Goal: Check status

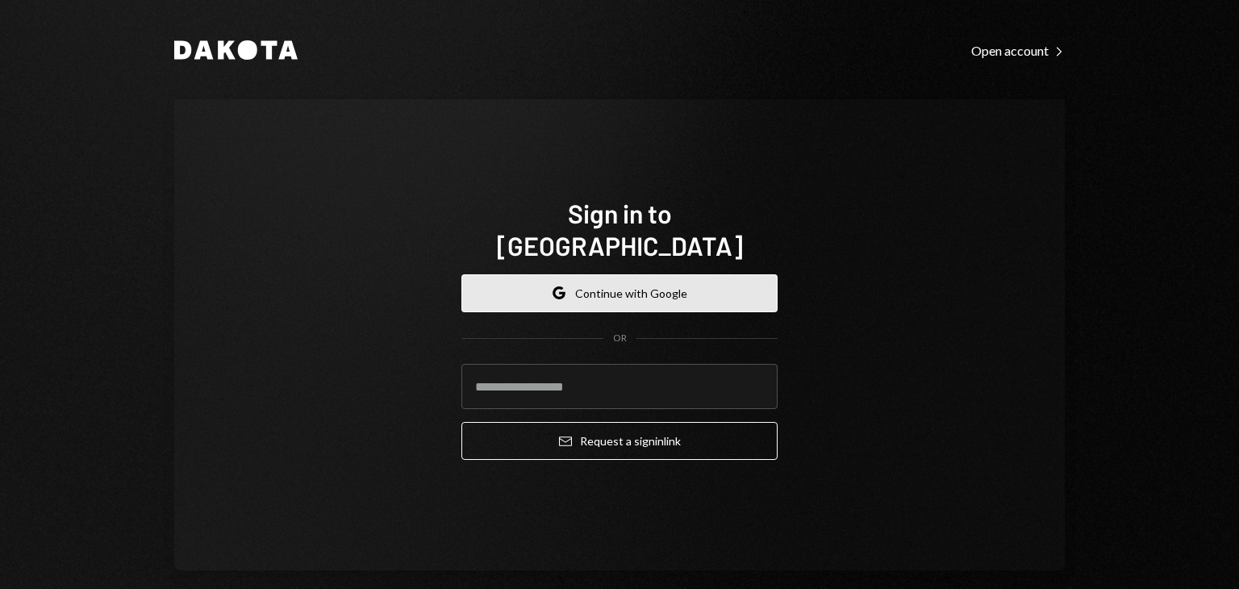
click at [652, 282] on button "Google Continue with Google" at bounding box center [619, 293] width 316 height 38
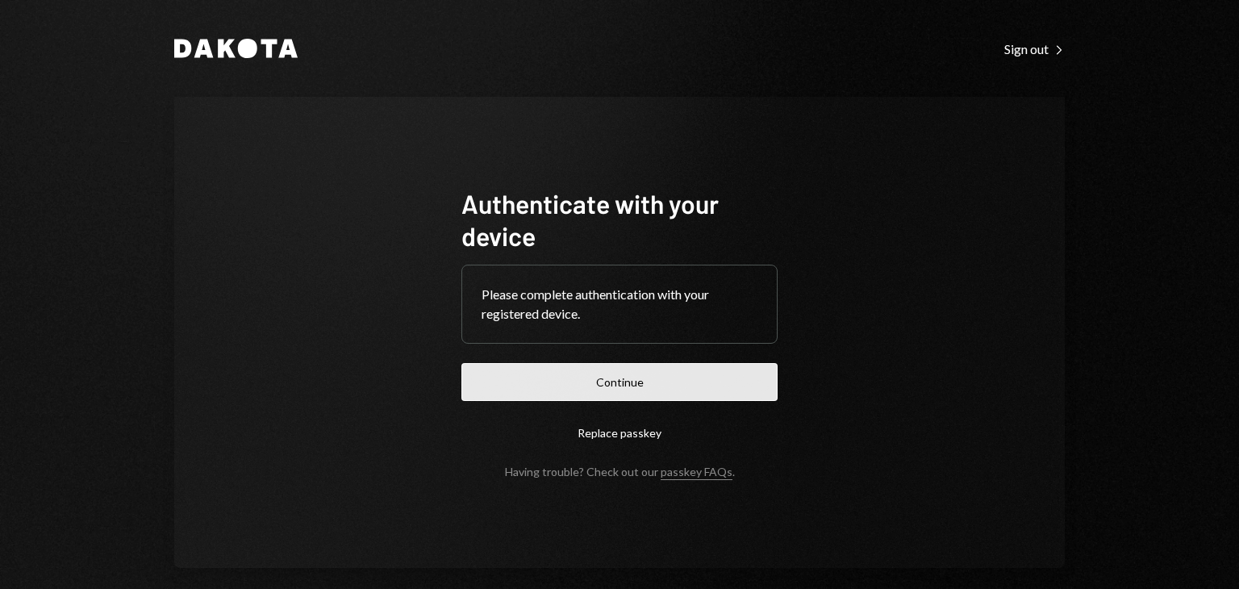
click at [621, 382] on button "Continue" at bounding box center [619, 382] width 316 height 38
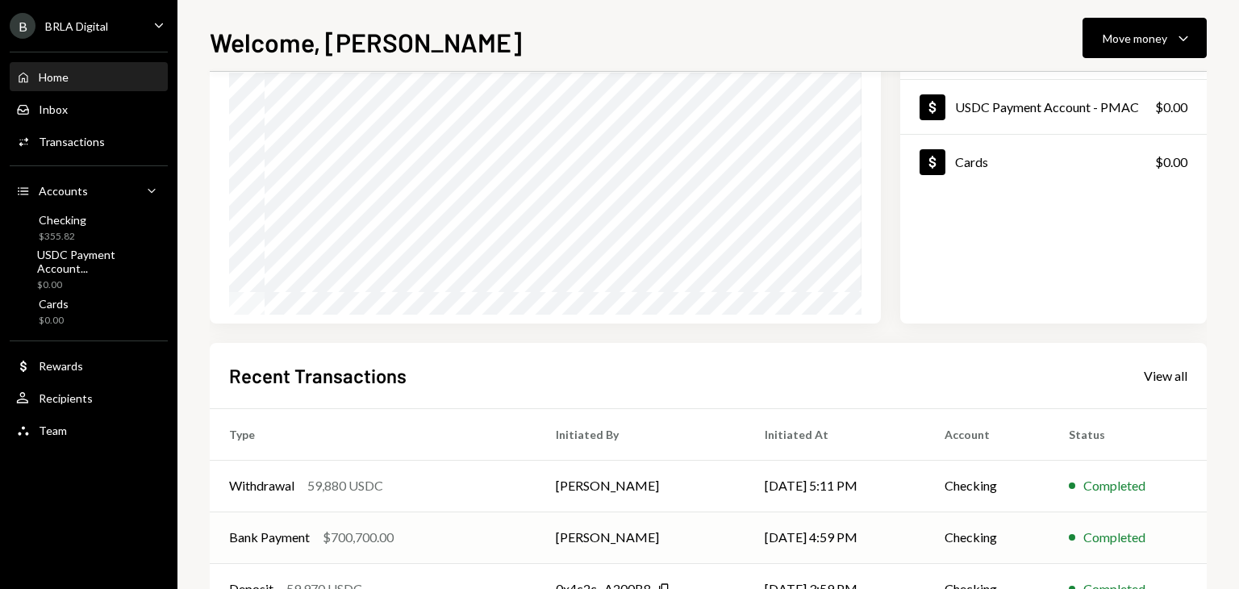
scroll to position [307, 0]
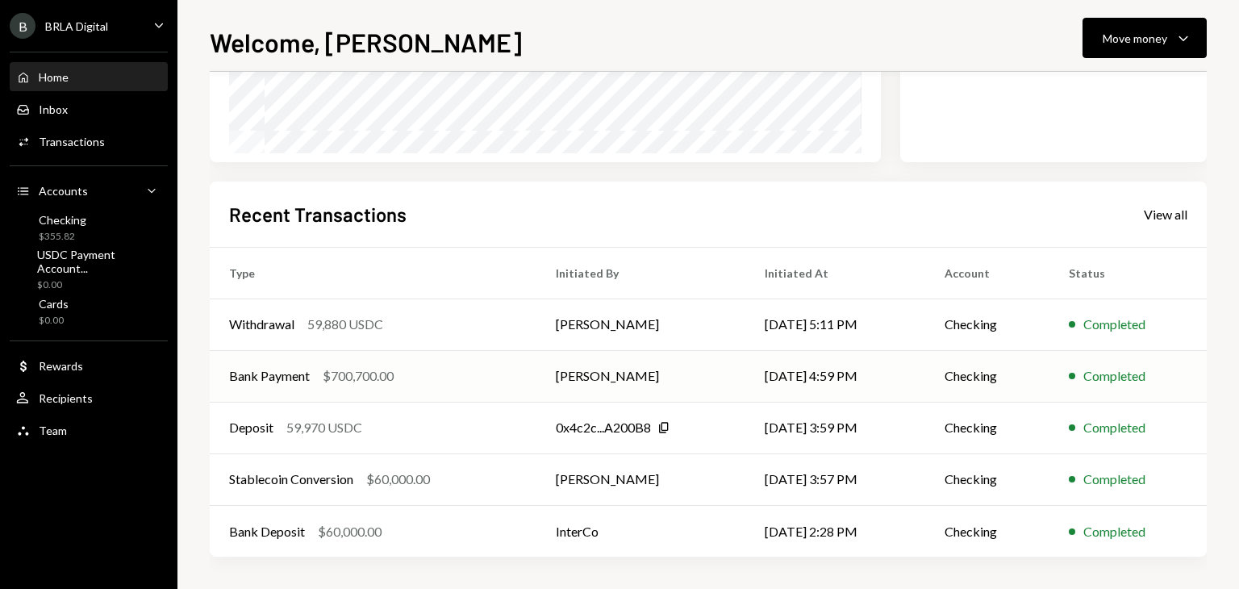
click at [415, 374] on div "Bank Payment $700,700.00" at bounding box center [373, 375] width 288 height 19
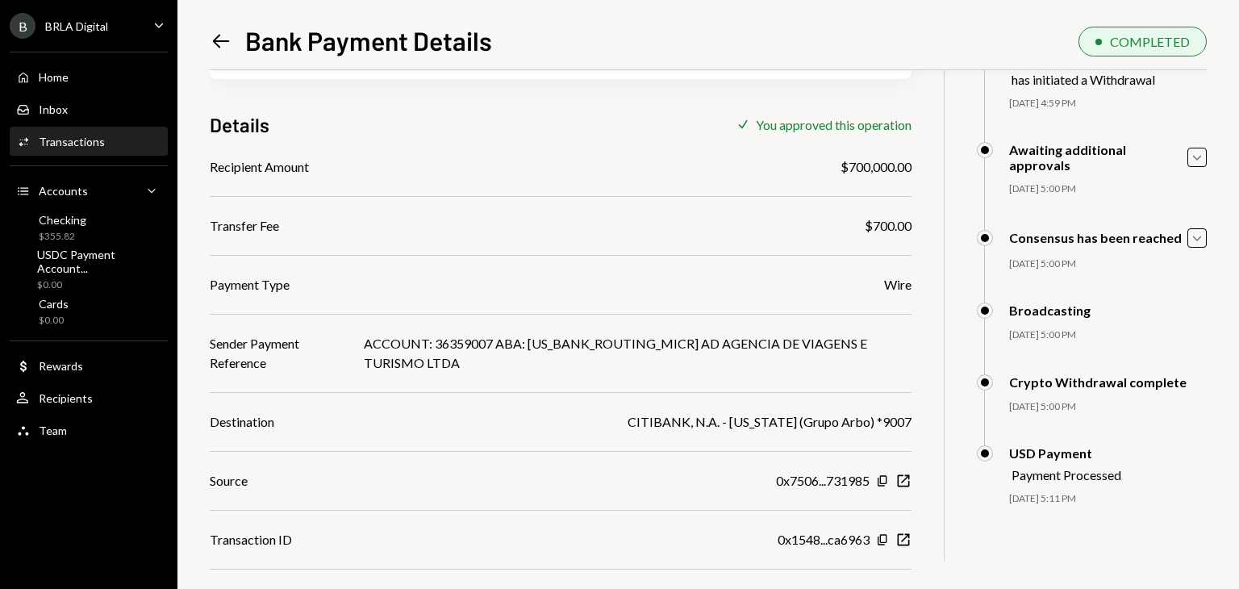
scroll to position [157, 0]
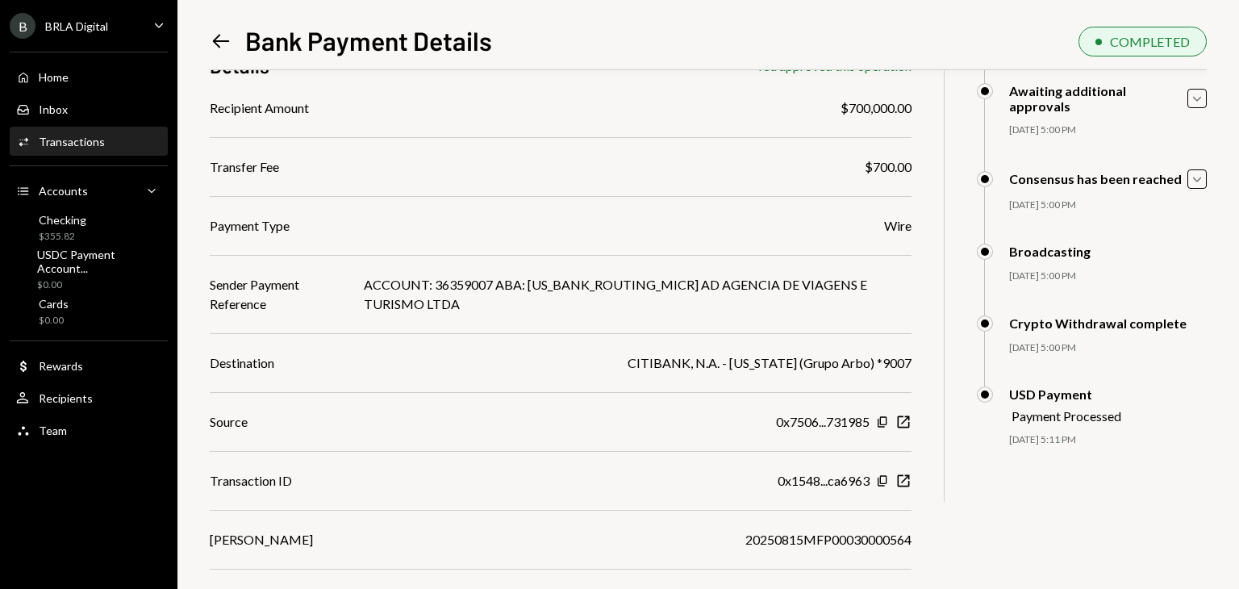
click at [833, 588] on div "Download" at bounding box center [861, 598] width 57 height 15
click at [87, 65] on div "Home Home" at bounding box center [88, 77] width 145 height 27
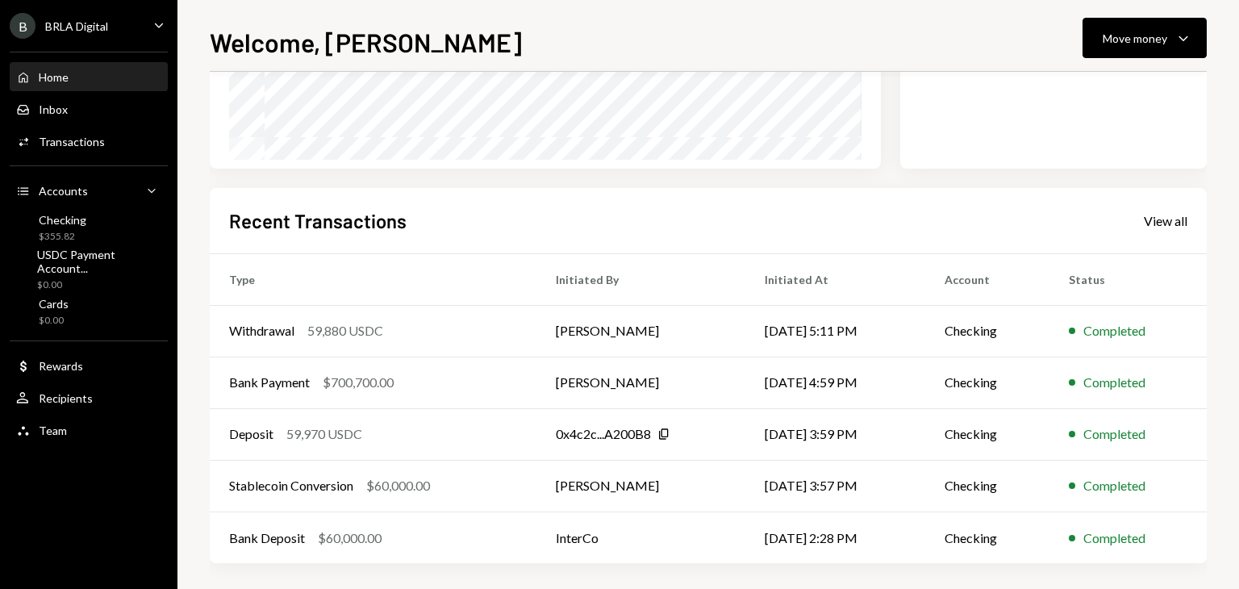
scroll to position [307, 0]
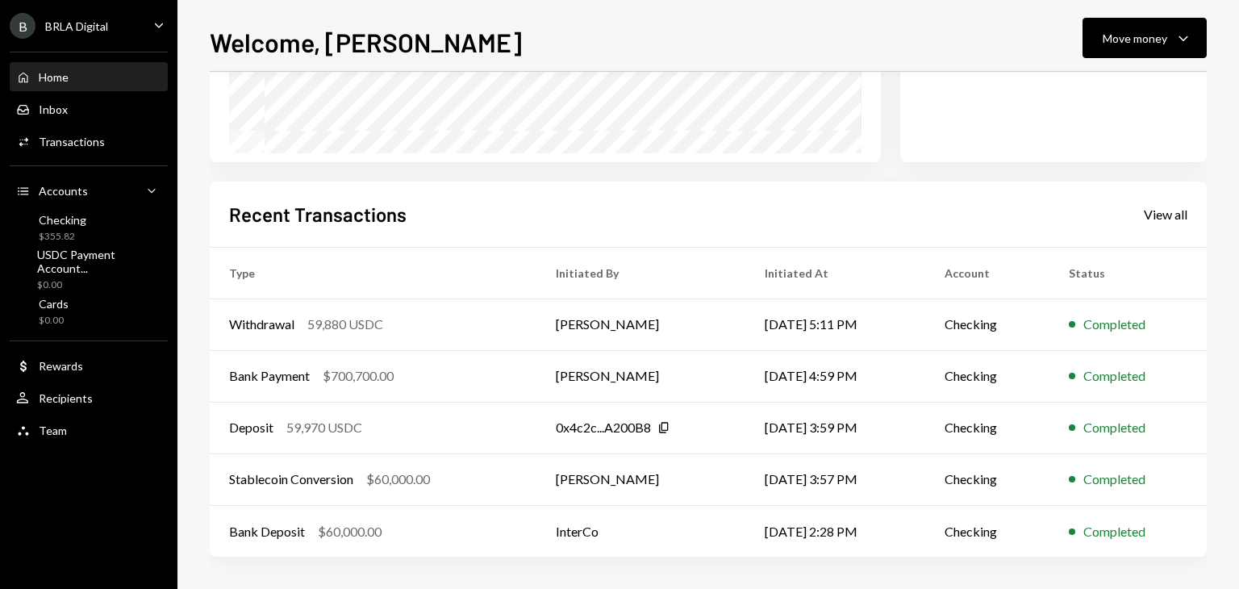
click at [87, 86] on div "Home Home" at bounding box center [88, 77] width 145 height 27
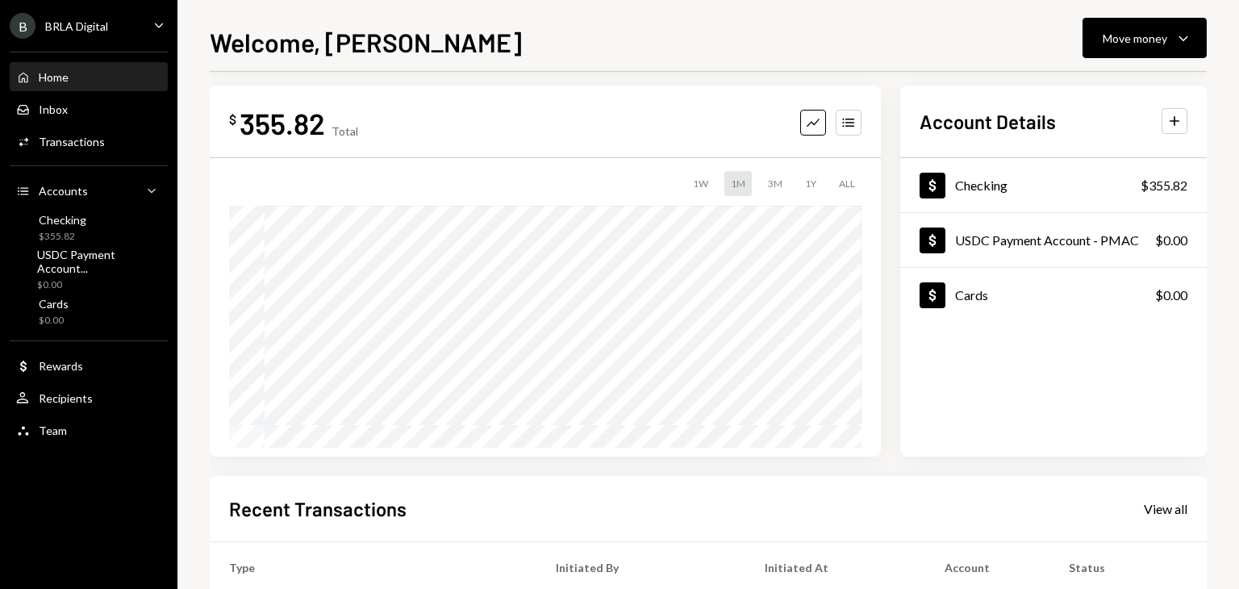
scroll to position [0, 0]
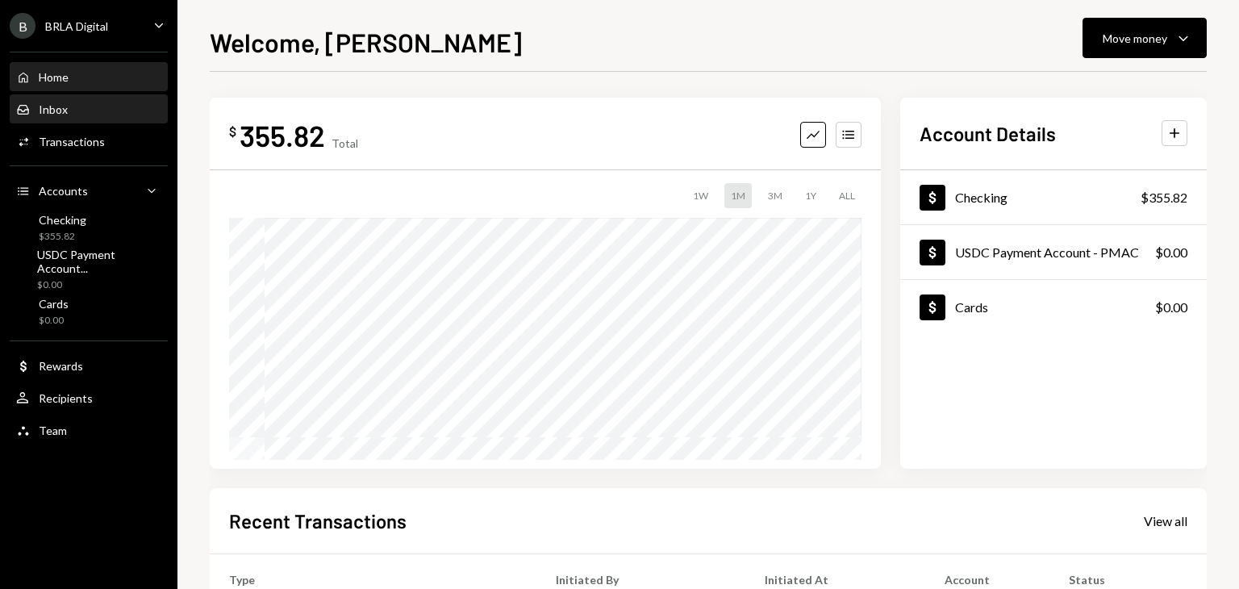
click at [82, 104] on div "Inbox Inbox" at bounding box center [88, 109] width 145 height 15
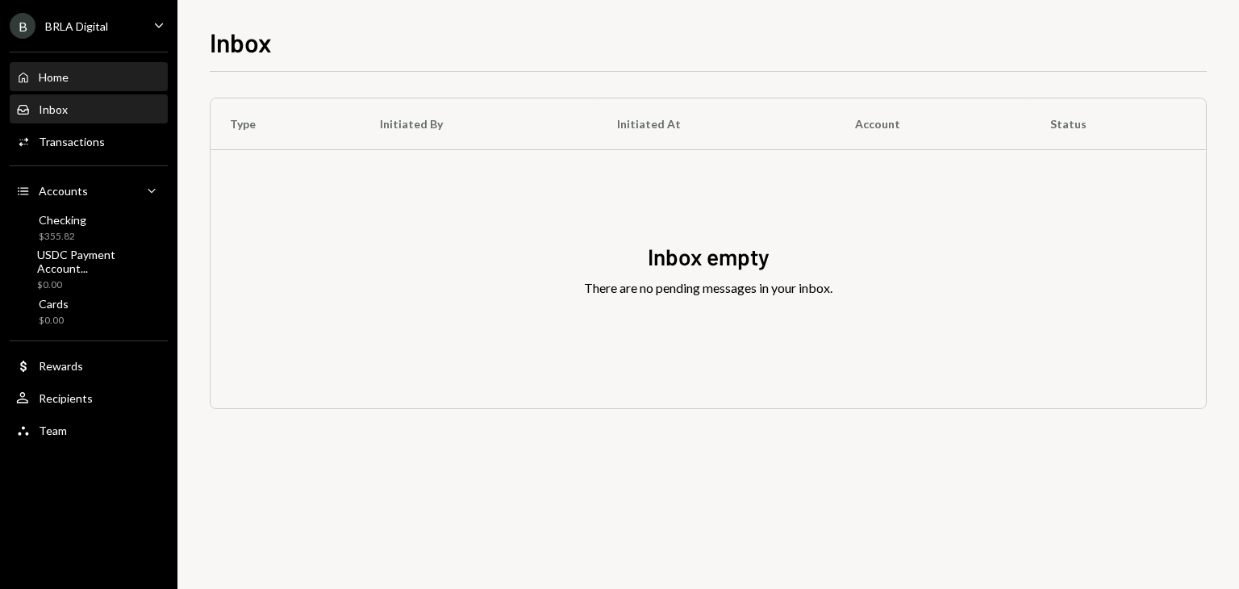
click at [90, 82] on div "Home Home" at bounding box center [88, 77] width 145 height 15
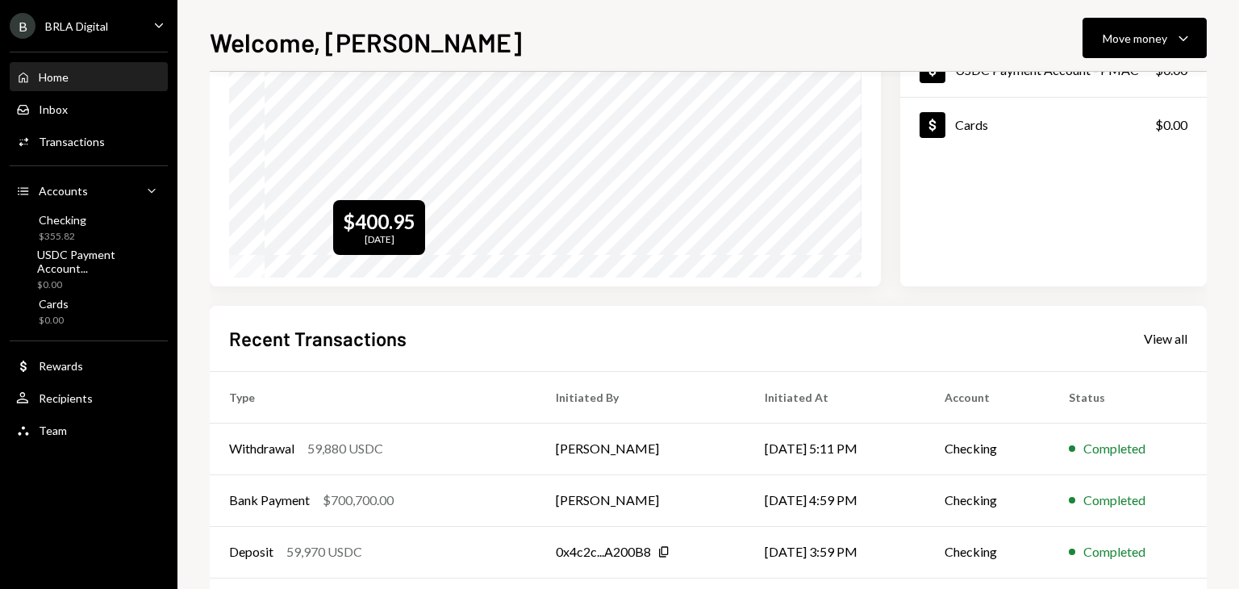
scroll to position [242, 0]
